Goal: Task Accomplishment & Management: Manage account settings

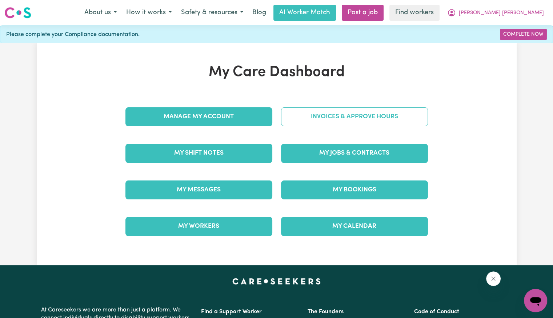
click at [331, 120] on link "Invoices & Approve Hours" at bounding box center [354, 116] width 147 height 19
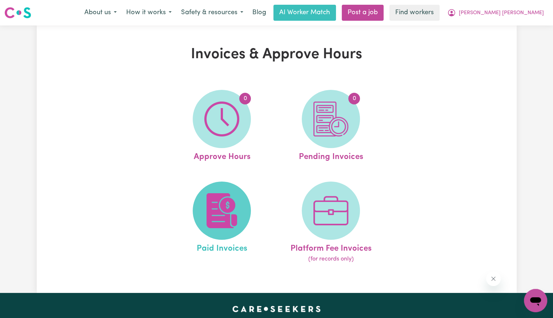
click at [224, 215] on img at bounding box center [221, 210] width 35 height 35
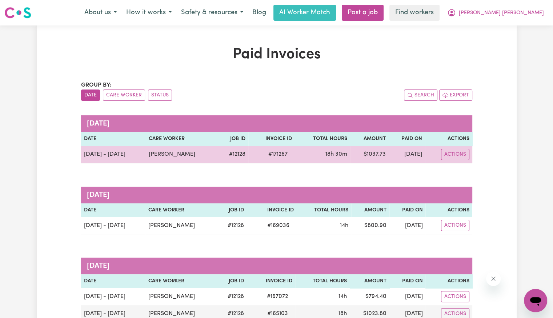
click at [278, 155] on span "# 171267" at bounding box center [278, 154] width 28 height 9
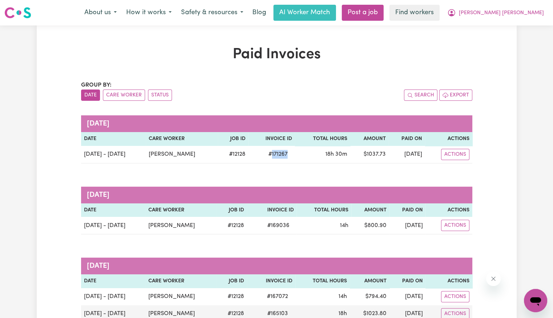
copy span "171267"
click at [515, 19] on button "[PERSON_NAME] [PERSON_NAME]" at bounding box center [496, 12] width 106 height 15
click at [510, 41] on link "Logout" at bounding box center [519, 42] width 57 height 14
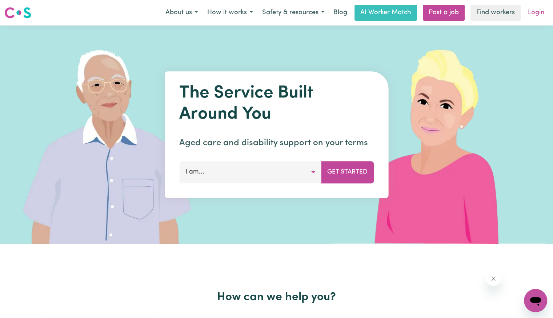
click at [529, 14] on link "Login" at bounding box center [536, 13] width 25 height 16
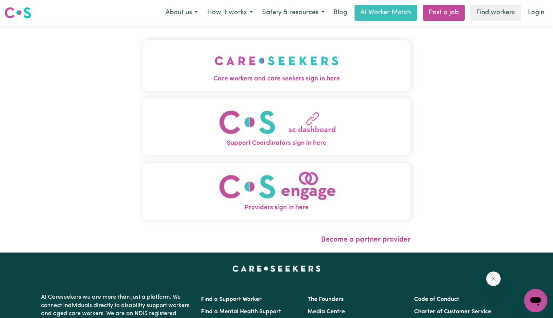
click at [310, 72] on button "Care workers and care seekers sign in here" at bounding box center [277, 65] width 268 height 51
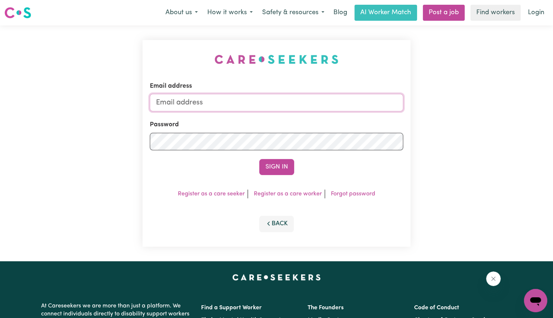
drag, startPoint x: 302, startPoint y: 107, endPoint x: 290, endPoint y: 108, distance: 12.4
click at [301, 107] on input "Email address" at bounding box center [276, 102] width 253 height 17
drag, startPoint x: 197, startPoint y: 101, endPoint x: 917, endPoint y: 146, distance: 720.6
click at [553, 146] on html "Menu About us How it works Safety & resources Blog AI Worker Match Post a job F…" at bounding box center [276, 275] width 553 height 551
click at [227, 103] on input "[EMAIL_ADDRESS][DOMAIN_NAME]" at bounding box center [276, 102] width 253 height 17
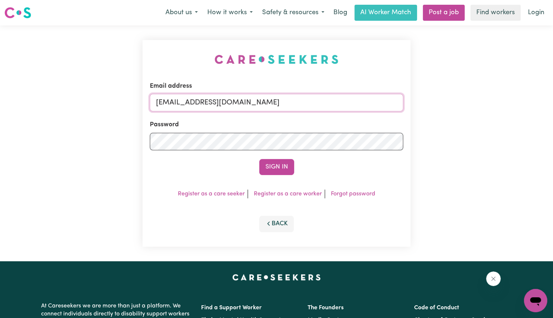
drag, startPoint x: 236, startPoint y: 104, endPoint x: 194, endPoint y: 100, distance: 42.0
click at [194, 100] on input "[EMAIL_ADDRESS][DOMAIN_NAME]" at bounding box center [276, 102] width 253 height 17
paste input "[PERSON_NAME]"
type input "[EMAIL_ADDRESS][DOMAIN_NAME]"
click at [259, 159] on button "Sign In" at bounding box center [276, 167] width 35 height 16
